Goal: Download file/media

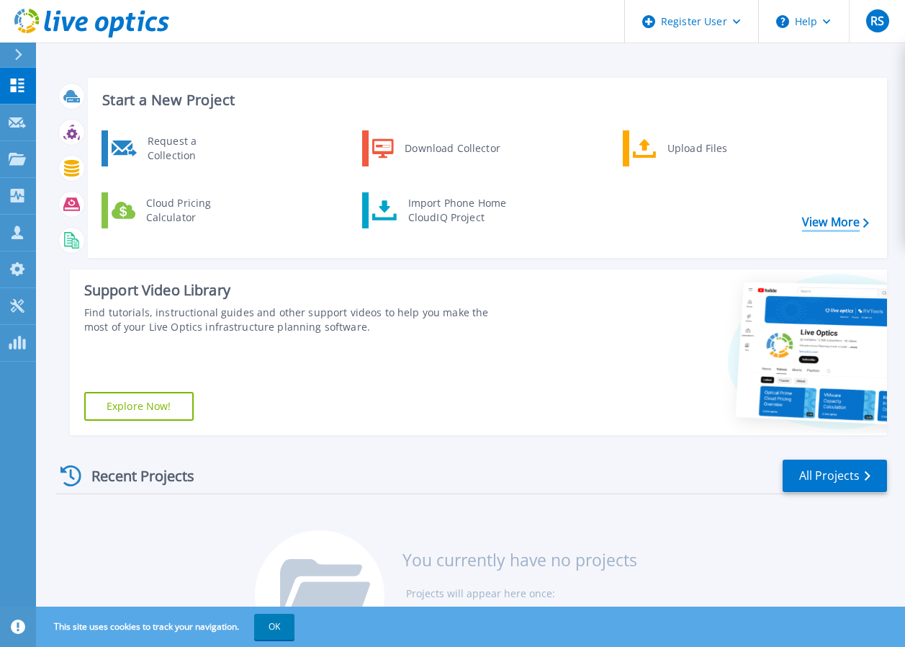
click at [842, 215] on link "View More" at bounding box center [835, 222] width 67 height 14
click at [50, 198] on p "Collectors" at bounding box center [61, 196] width 48 height 37
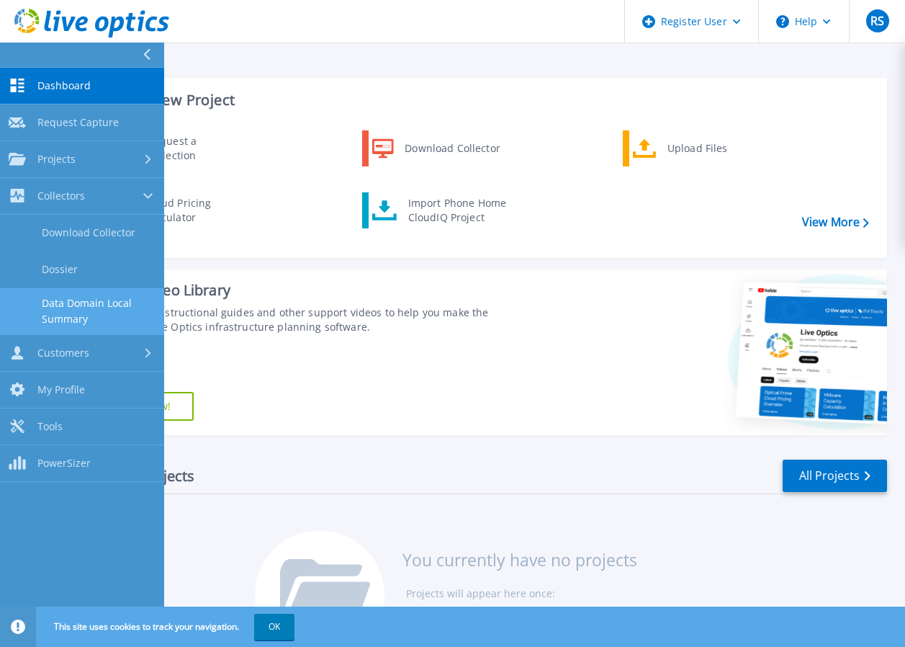
click at [90, 304] on link "Data Domain Local Summary" at bounding box center [82, 311] width 164 height 46
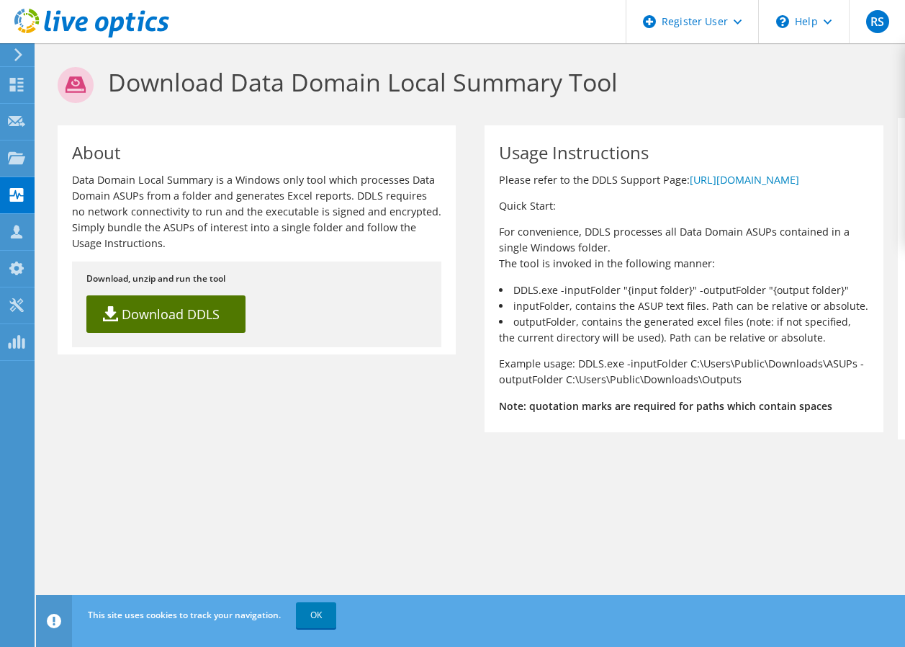
click at [145, 310] on link "Download DDLS" at bounding box center [165, 313] width 159 height 37
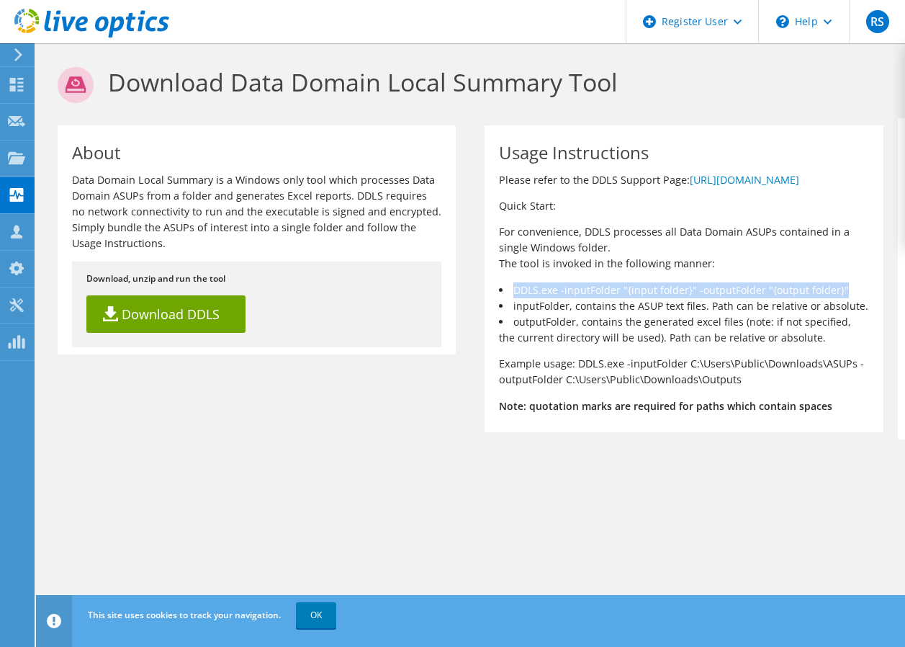
drag, startPoint x: 500, startPoint y: 304, endPoint x: 845, endPoint y: 307, distance: 344.9
click at [845, 298] on li "DDLS.exe -inputFolder "{input folder}" -outputFolder "{output folder}"" at bounding box center [683, 290] width 369 height 16
drag, startPoint x: 845, startPoint y: 307, endPoint x: 786, endPoint y: 294, distance: 59.7
copy li "DDLS.exe -inputFolder "{input folder}" -outputFolder "{output folder}""
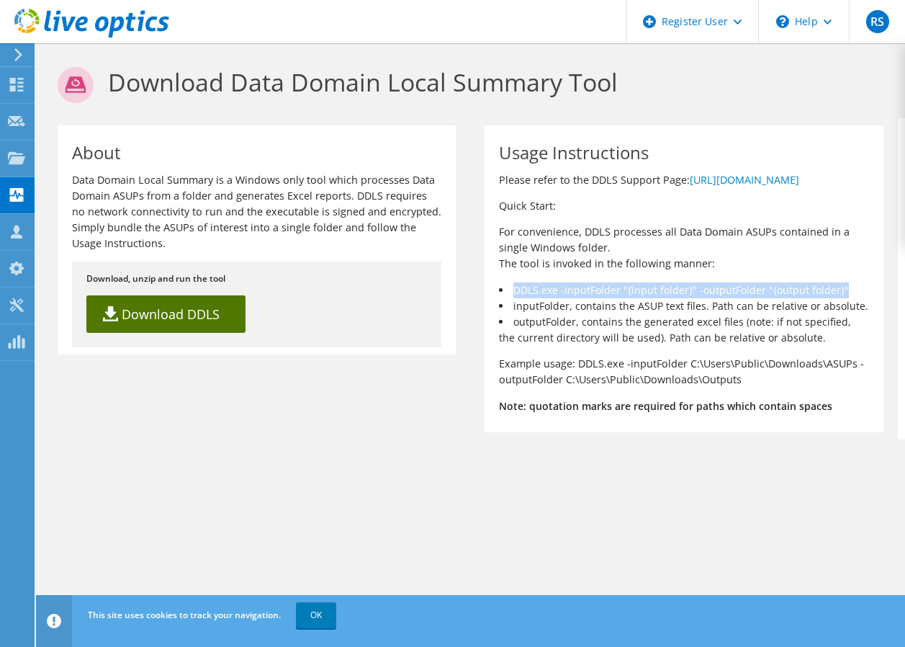
click at [167, 312] on link "Download DDLS" at bounding box center [165, 313] width 159 height 37
click at [171, 315] on link "Download DDLS" at bounding box center [165, 313] width 159 height 37
click at [420, 26] on header "RS Dell User Robert Stout Robert.Stout@dell.com Dell My Profile Log Out \n Help…" at bounding box center [452, 21] width 905 height 43
click at [690, 186] on link "https://www.dell.com/support/kbdoc/000228774" at bounding box center [744, 180] width 109 height 14
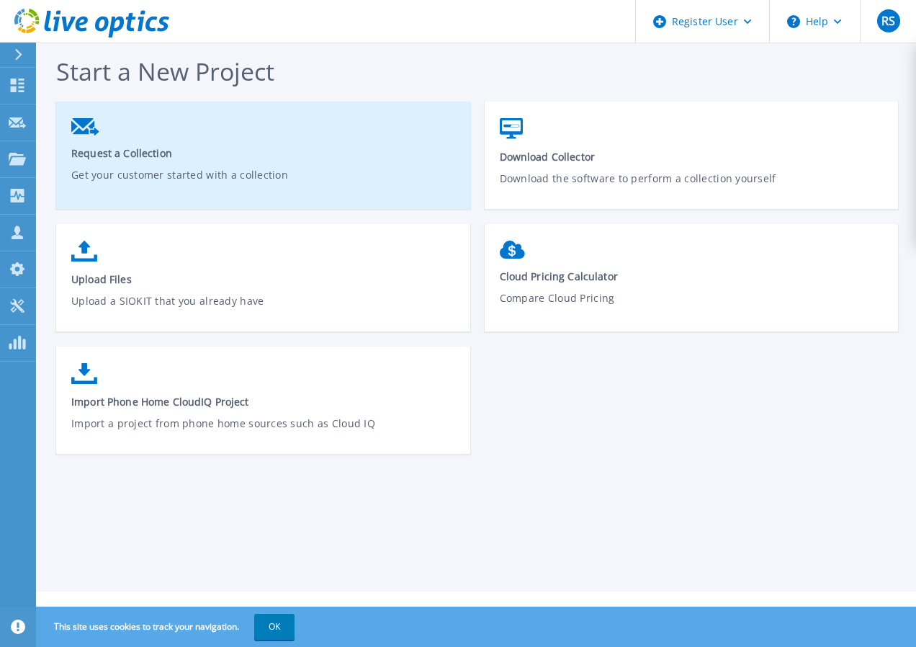
click at [104, 159] on span "Request a Collection" at bounding box center [263, 153] width 384 height 14
